Goal: Transaction & Acquisition: Purchase product/service

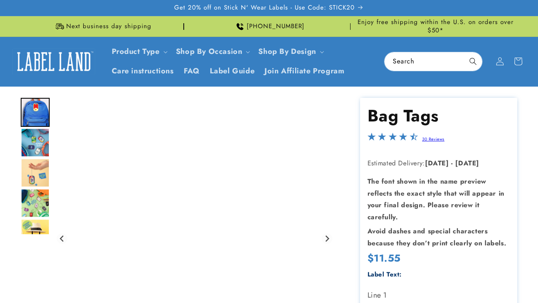
click at [50, 175] on div "Gallery Viewer" at bounding box center [182, 241] width 323 height 286
click at [44, 173] on img "Go to slide 4" at bounding box center [35, 172] width 29 height 29
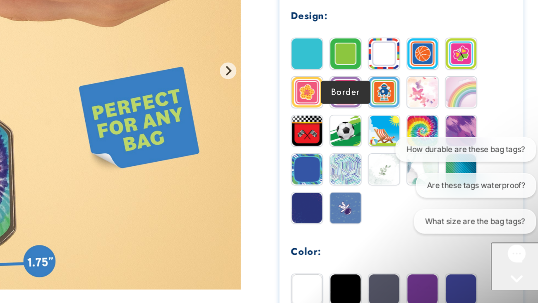
scroll to position [352, 0]
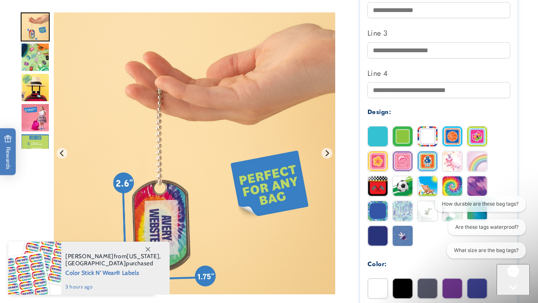
click at [38, 32] on img "Go to slide 4" at bounding box center [35, 26] width 29 height 29
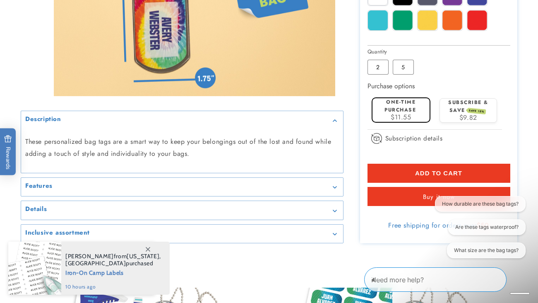
scroll to position [648, 0]
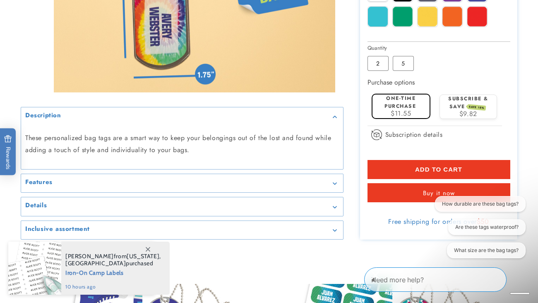
click at [62, 213] on summary "Details" at bounding box center [182, 206] width 322 height 19
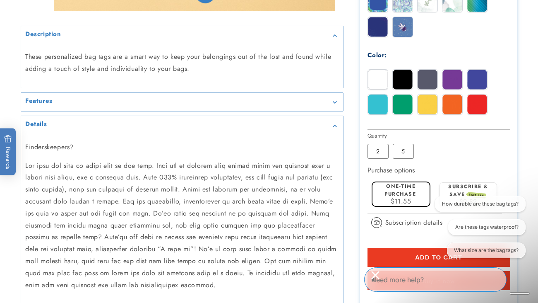
scroll to position [563, 0]
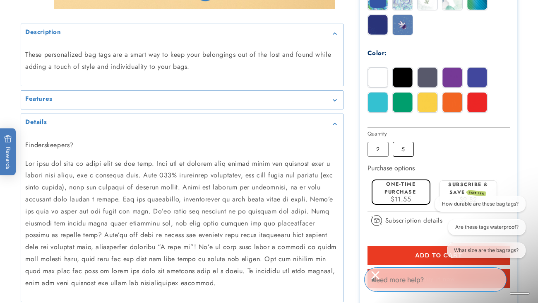
click at [399, 147] on label "5 Variant sold out or unavailable" at bounding box center [403, 149] width 21 height 15
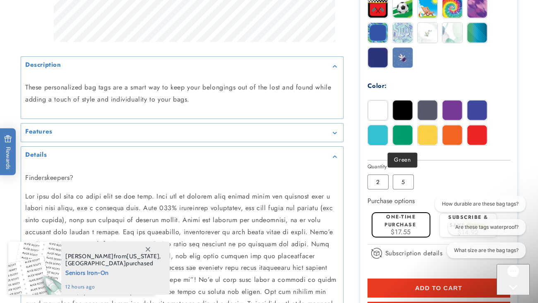
scroll to position [534, 0]
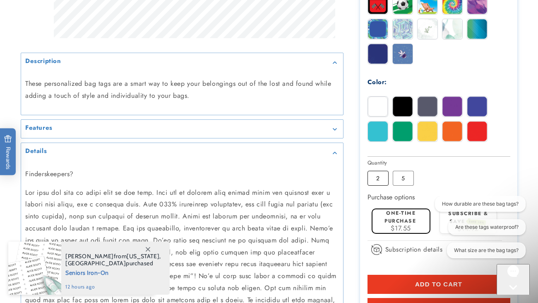
click at [381, 181] on label "2 Variant sold out or unavailable" at bounding box center [378, 178] width 21 height 15
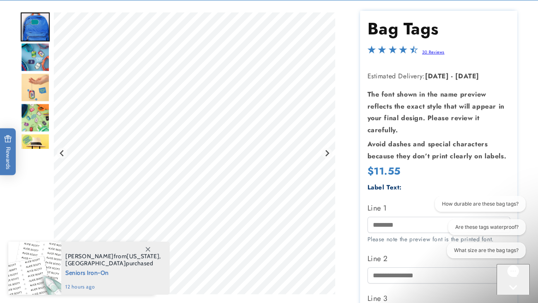
scroll to position [98, 0]
